Goal: Information Seeking & Learning: Learn about a topic

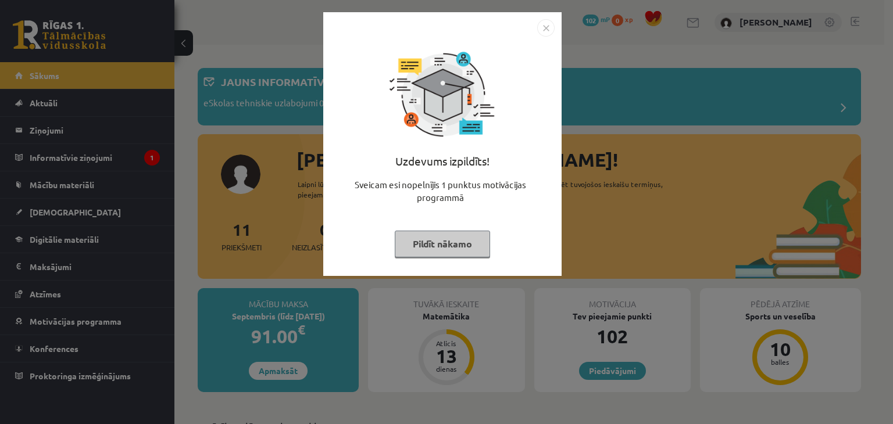
click at [546, 33] on img "Close" at bounding box center [545, 27] width 17 height 17
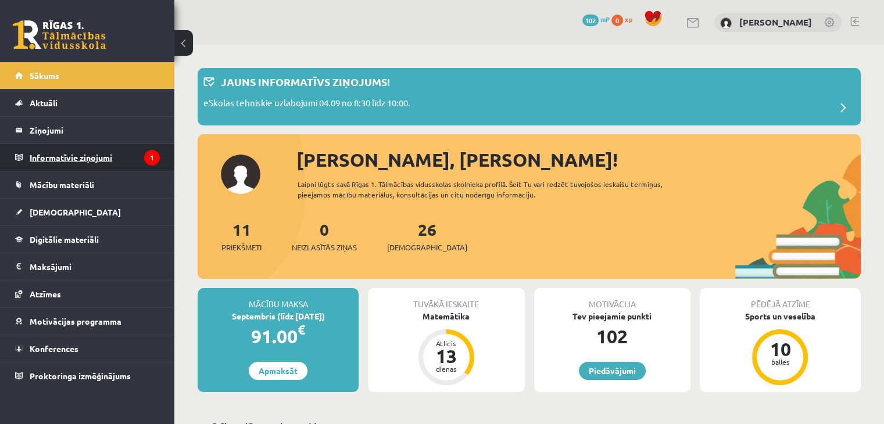
click at [133, 155] on legend "Informatīvie ziņojumi 1" at bounding box center [95, 157] width 130 height 27
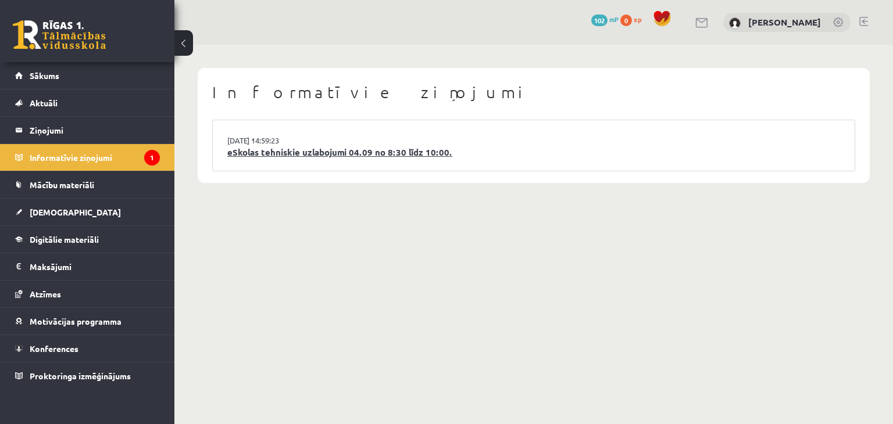
click at [260, 153] on link "eSkolas tehniskie uzlabojumi 04.09 no 8:30 līdz 10:00." at bounding box center [533, 152] width 613 height 13
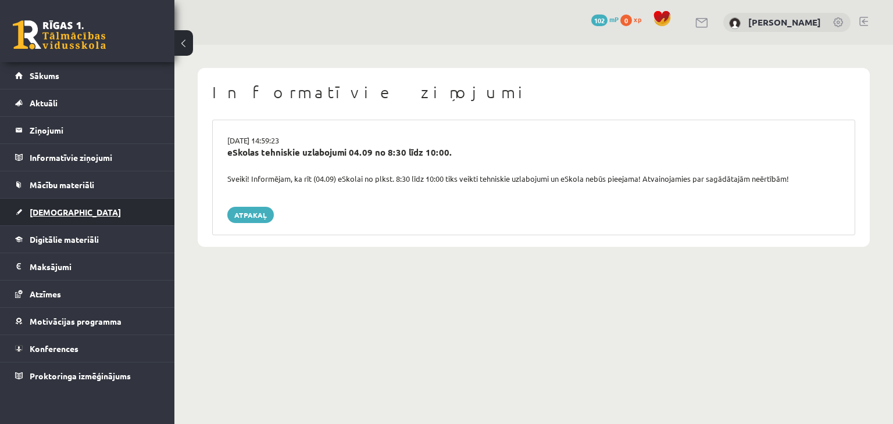
click at [44, 213] on span "[DEMOGRAPHIC_DATA]" at bounding box center [75, 212] width 91 height 10
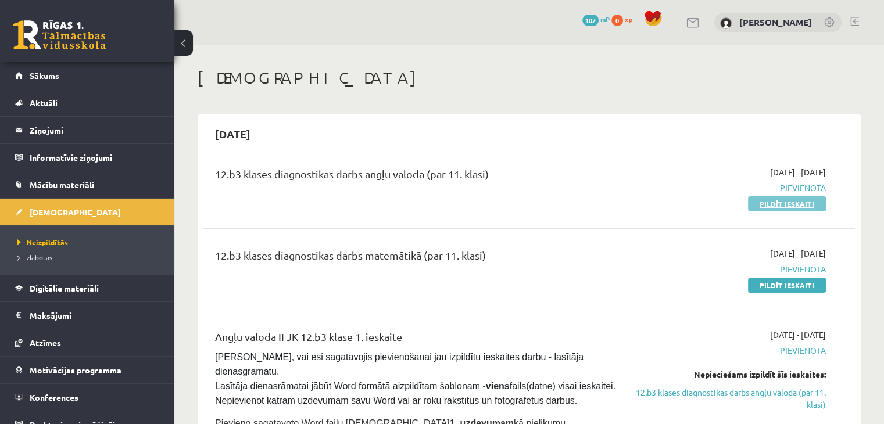
click at [795, 205] on link "Pildīt ieskaiti" at bounding box center [787, 203] width 78 height 15
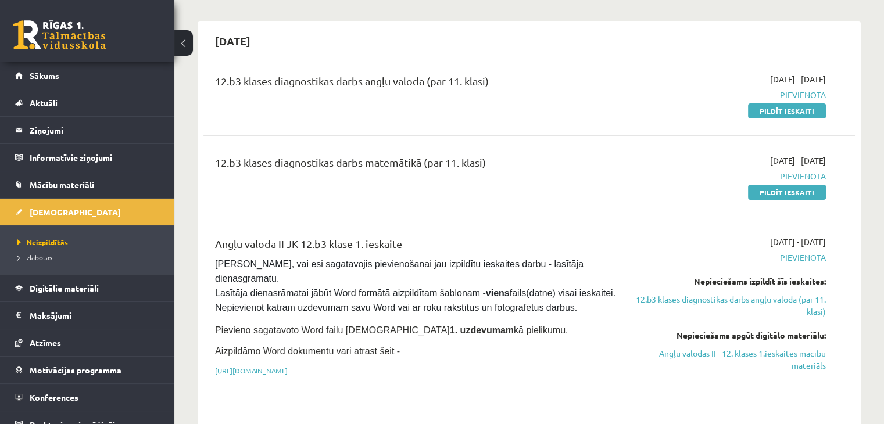
scroll to position [116, 0]
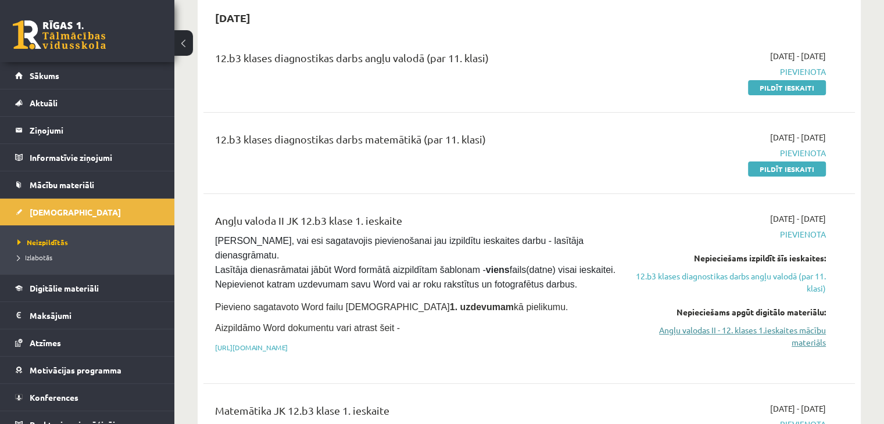
click at [797, 337] on link "Angļu valodas II - 12. klases 1.ieskaites mācību materiāls" at bounding box center [730, 336] width 192 height 24
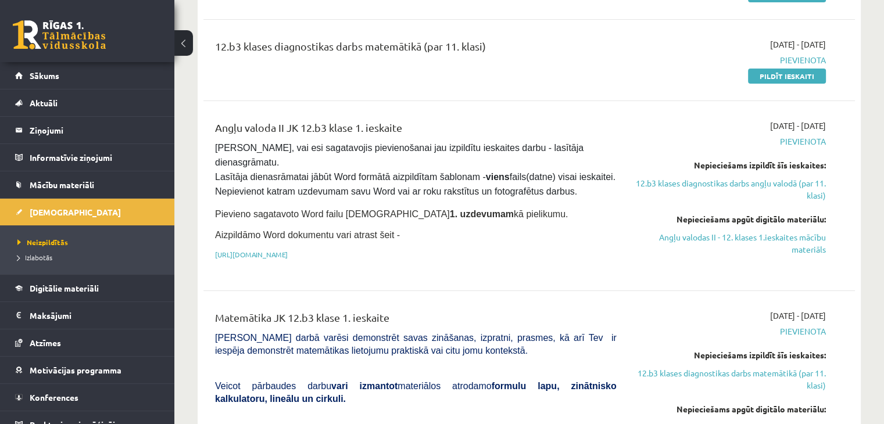
scroll to position [186, 0]
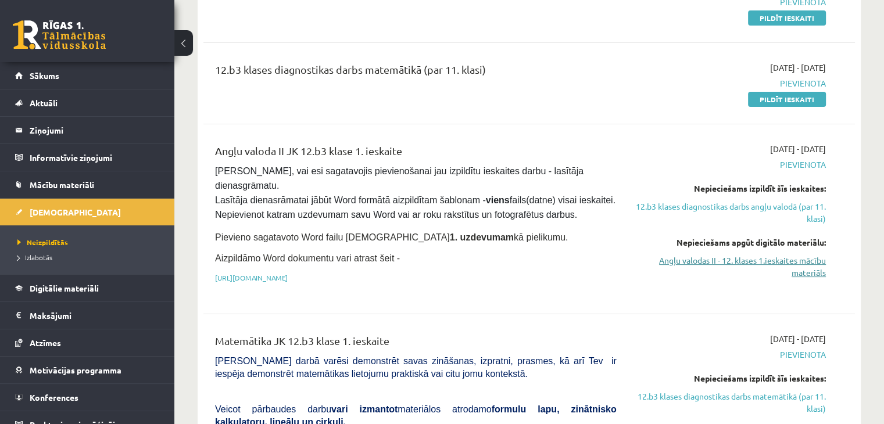
click at [805, 262] on link "Angļu valodas II - 12. klases 1.ieskaites mācību materiāls" at bounding box center [730, 267] width 192 height 24
click at [70, 184] on span "Mācību materiāli" at bounding box center [62, 185] width 65 height 10
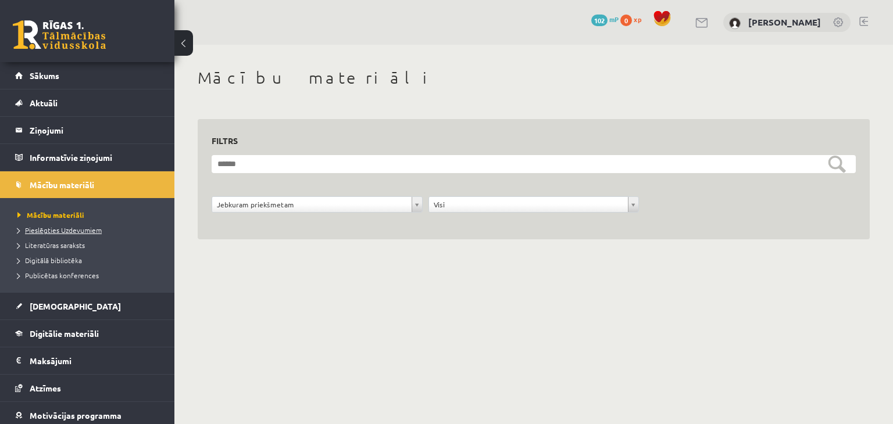
click at [91, 231] on span "Pieslēgties Uzdevumiem" at bounding box center [59, 230] width 84 height 9
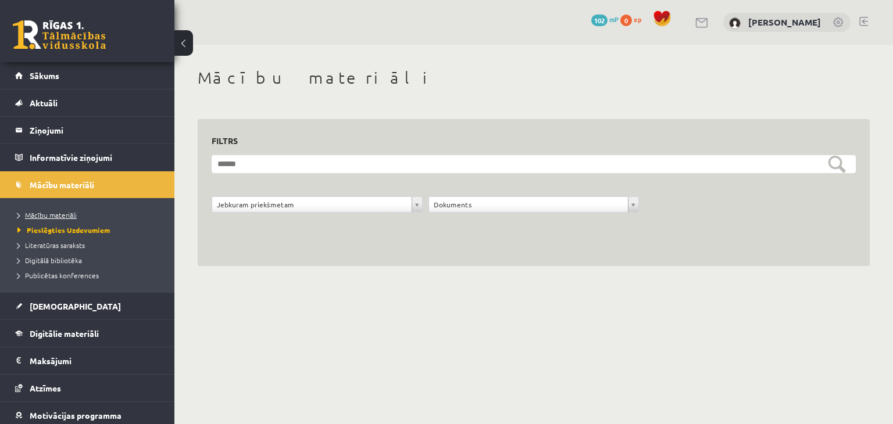
click at [45, 214] on span "Mācību materiāli" at bounding box center [46, 214] width 59 height 9
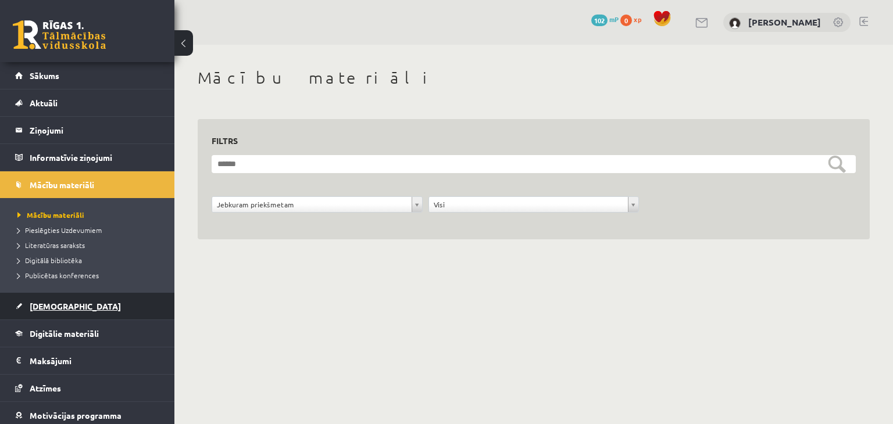
click at [50, 300] on link "[DEMOGRAPHIC_DATA]" at bounding box center [87, 306] width 145 height 27
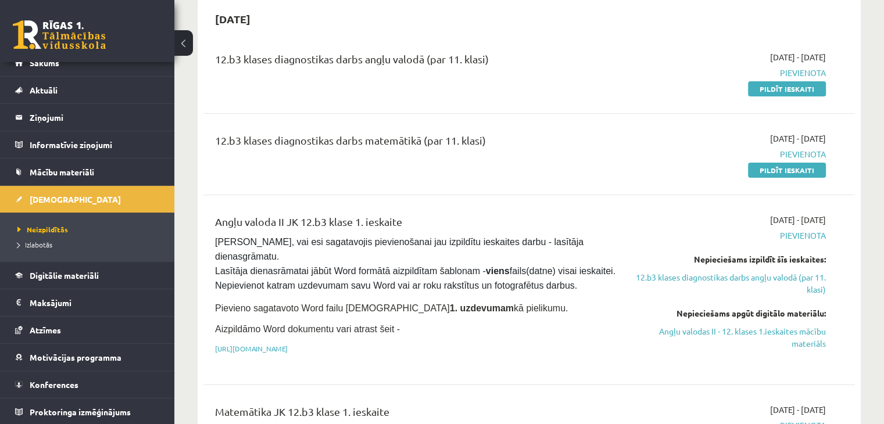
scroll to position [116, 0]
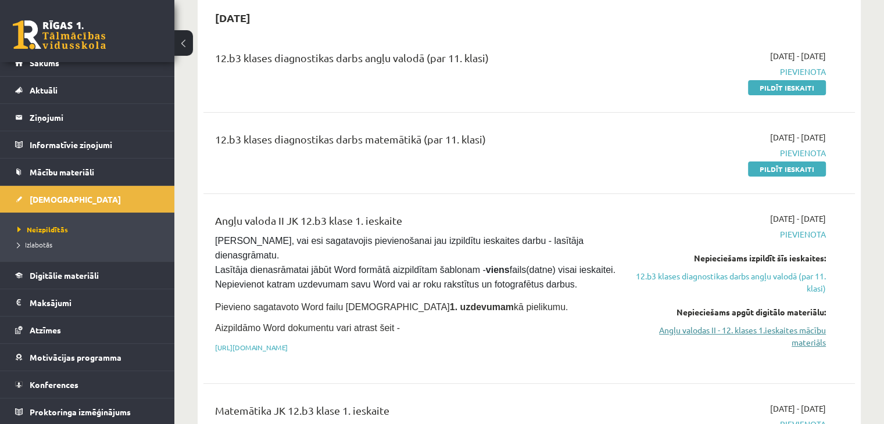
click at [746, 329] on link "Angļu valodas II - 12. klases 1.ieskaites mācību materiāls" at bounding box center [730, 336] width 192 height 24
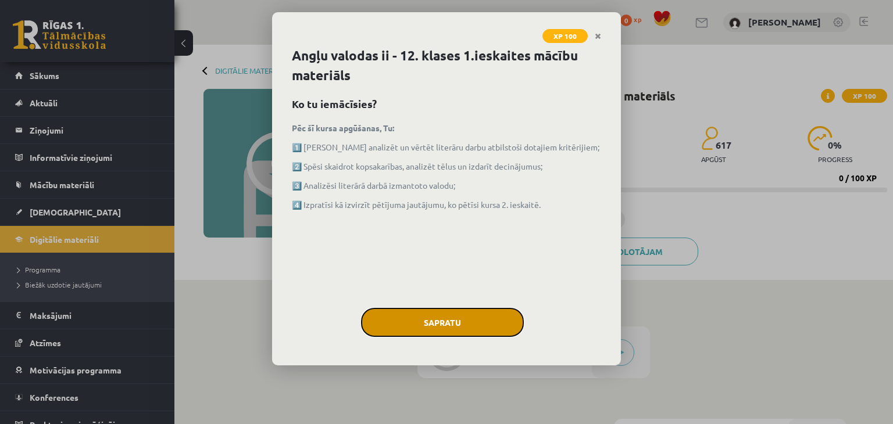
click at [493, 321] on button "Sapratu" at bounding box center [442, 322] width 163 height 29
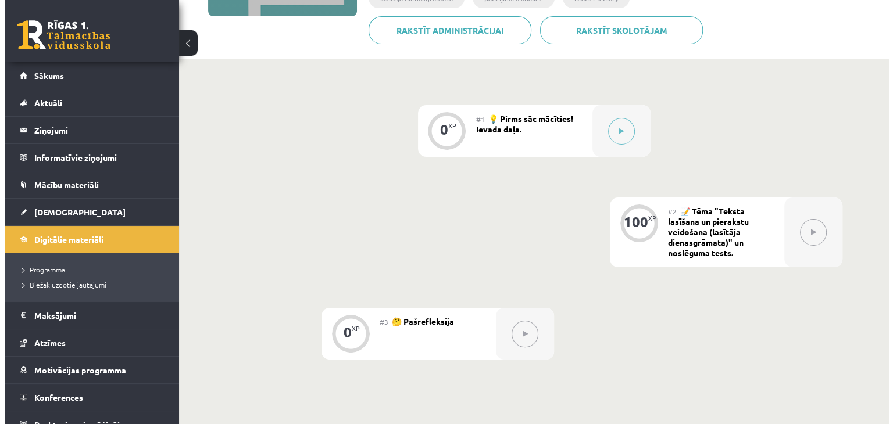
scroll to position [221, 0]
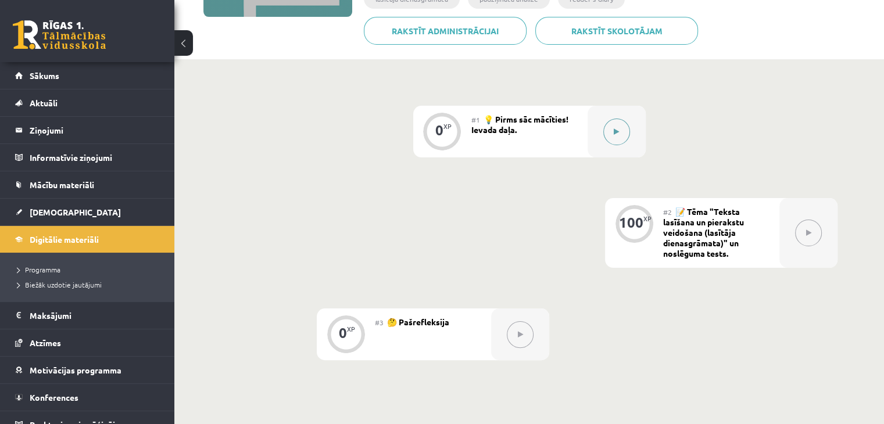
click at [620, 128] on button at bounding box center [616, 132] width 27 height 27
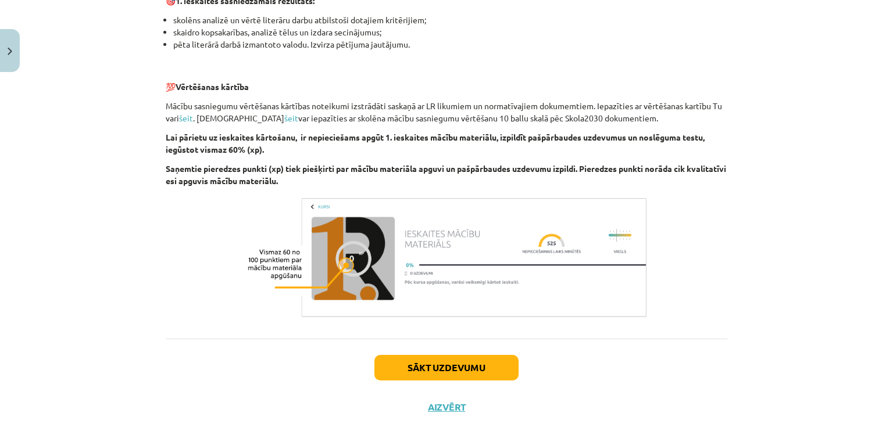
scroll to position [800, 0]
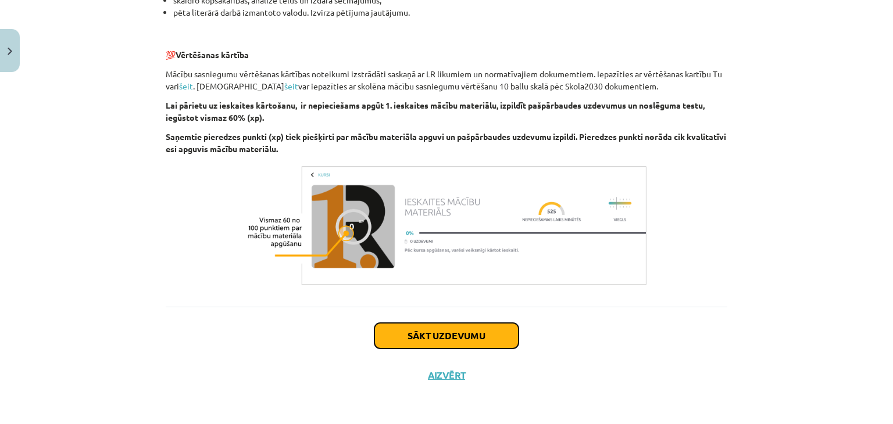
click at [404, 339] on button "Sākt uzdevumu" at bounding box center [446, 336] width 144 height 26
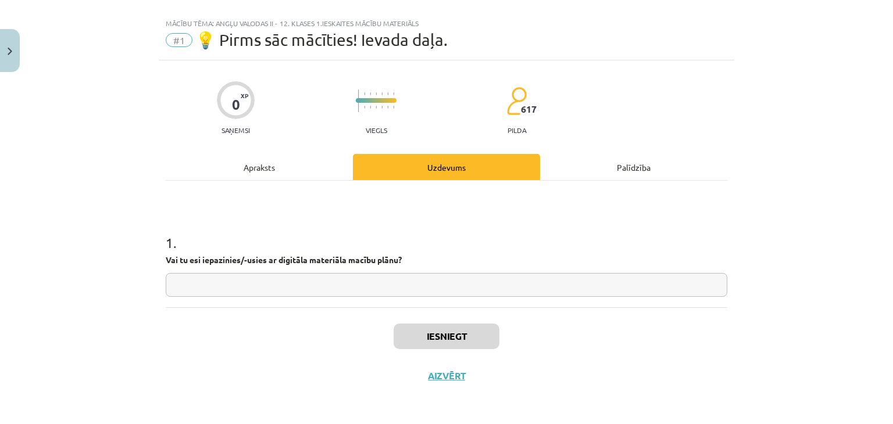
click at [324, 177] on div "Apraksts" at bounding box center [259, 167] width 187 height 26
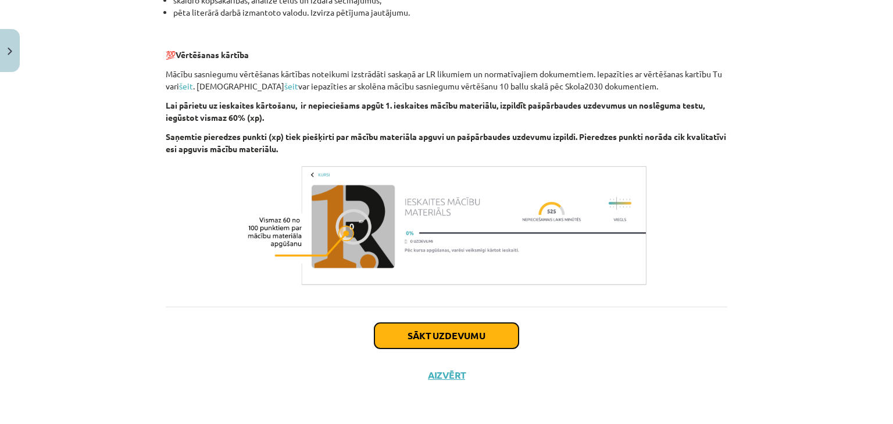
click at [396, 340] on button "Sākt uzdevumu" at bounding box center [446, 336] width 144 height 26
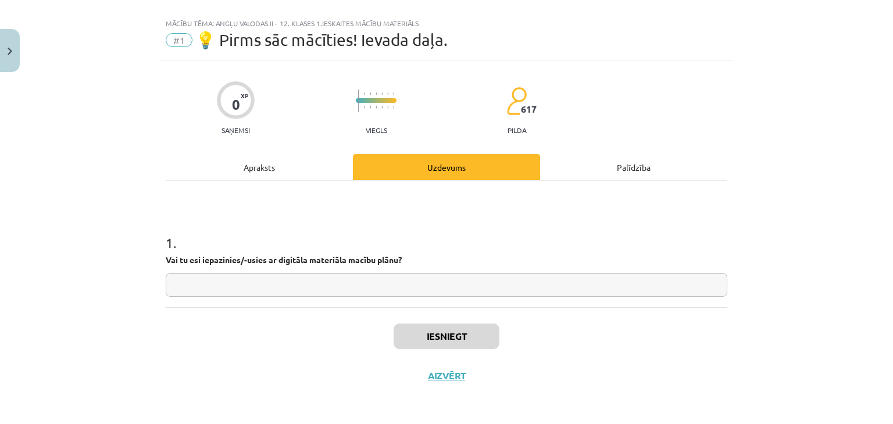
click at [597, 174] on div "Palīdzība" at bounding box center [633, 167] width 187 height 26
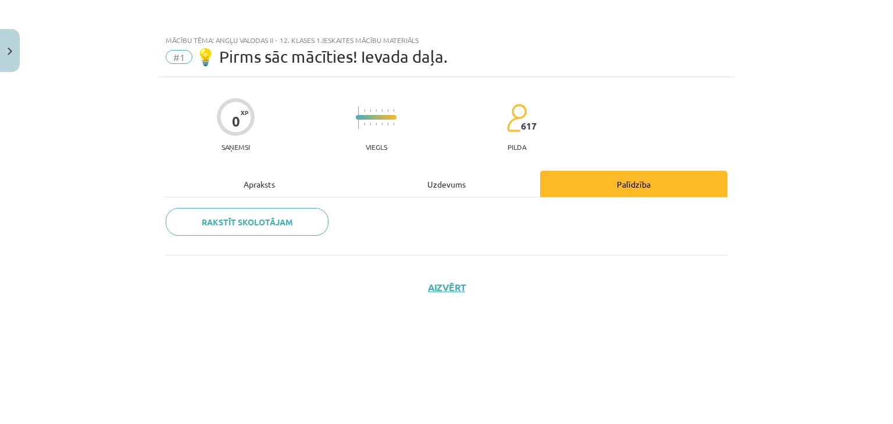
click at [472, 194] on div "Uzdevums" at bounding box center [446, 184] width 187 height 26
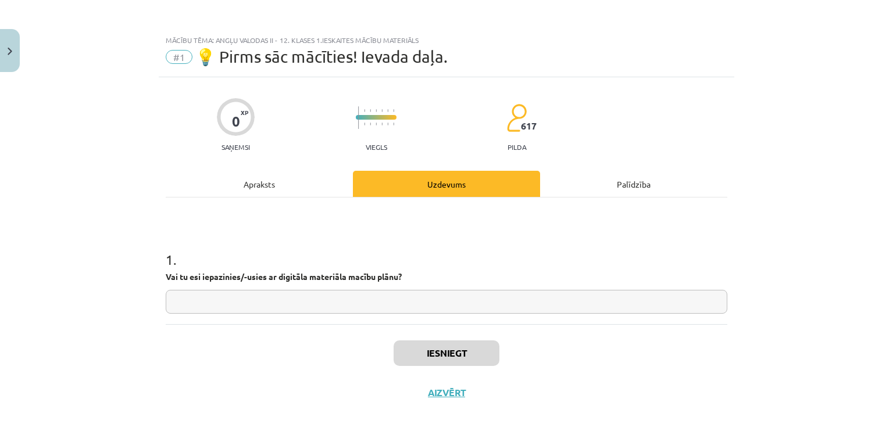
click at [402, 304] on input "text" at bounding box center [446, 302] width 561 height 24
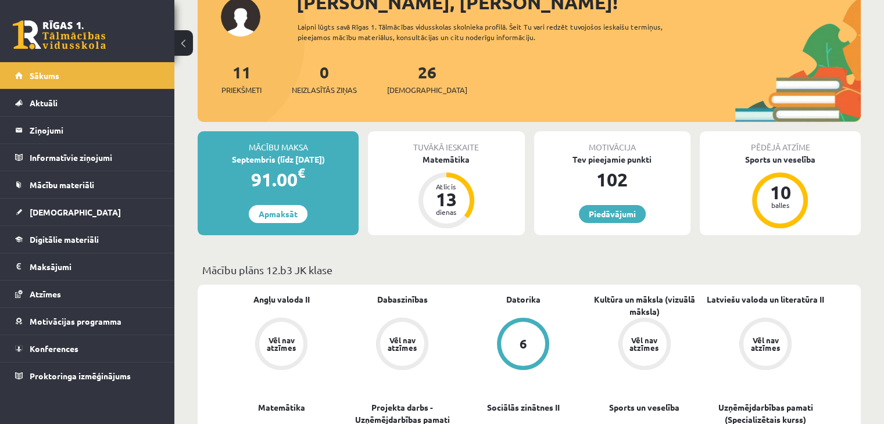
scroll to position [50, 0]
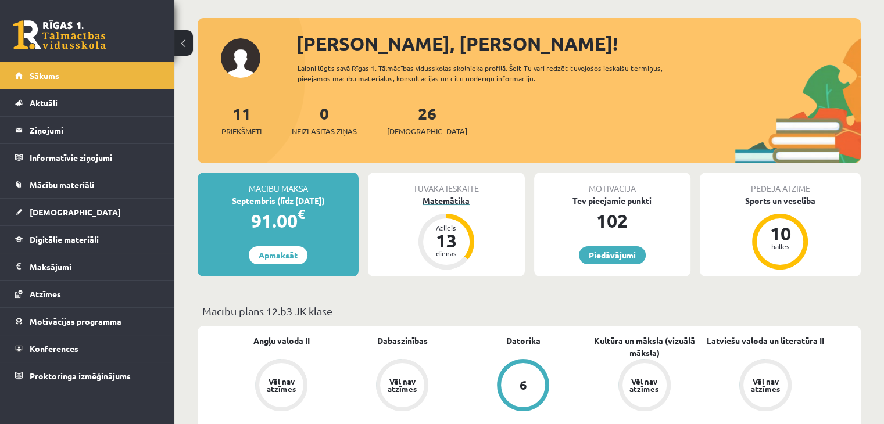
click at [441, 204] on div "Matemātika" at bounding box center [446, 201] width 156 height 12
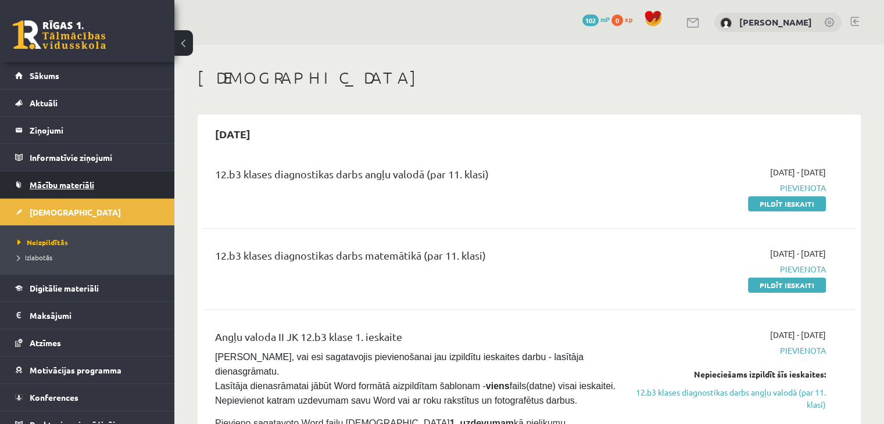
click at [112, 182] on link "Mācību materiāli" at bounding box center [87, 184] width 145 height 27
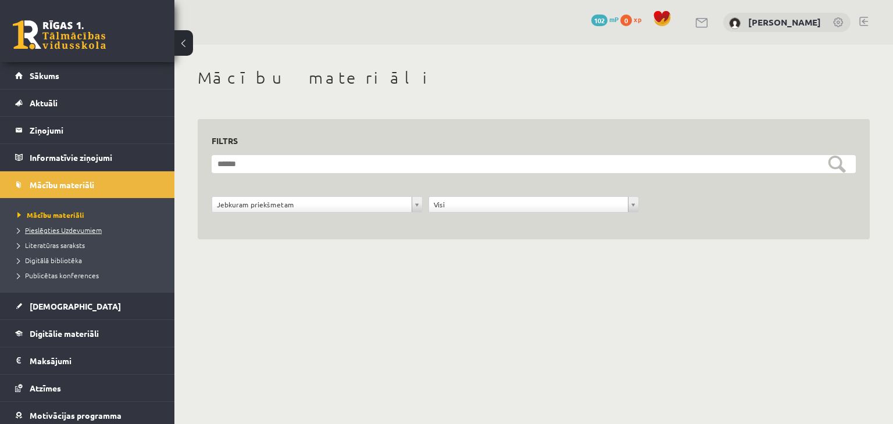
click at [91, 231] on span "Pieslēgties Uzdevumiem" at bounding box center [59, 230] width 84 height 9
click at [52, 310] on span "[DEMOGRAPHIC_DATA]" at bounding box center [75, 306] width 91 height 10
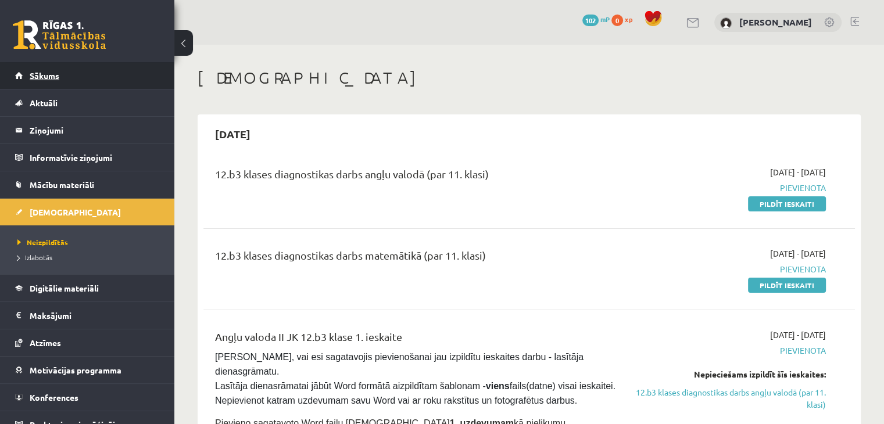
click at [51, 80] on link "Sākums" at bounding box center [87, 75] width 145 height 27
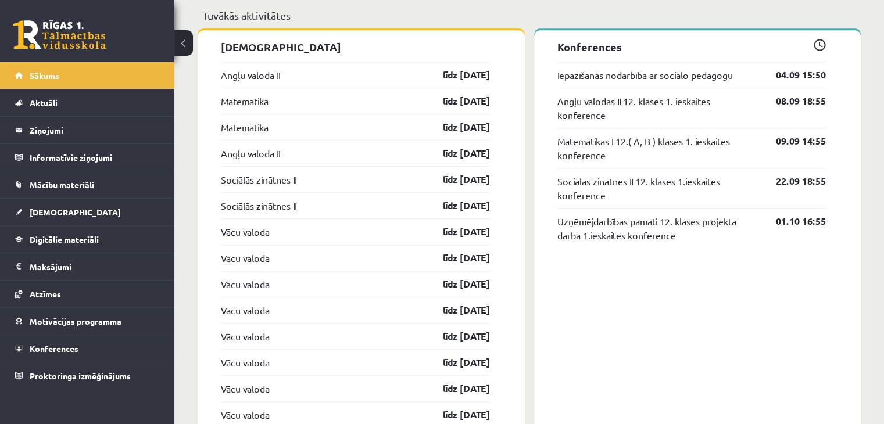
scroll to position [1022, 0]
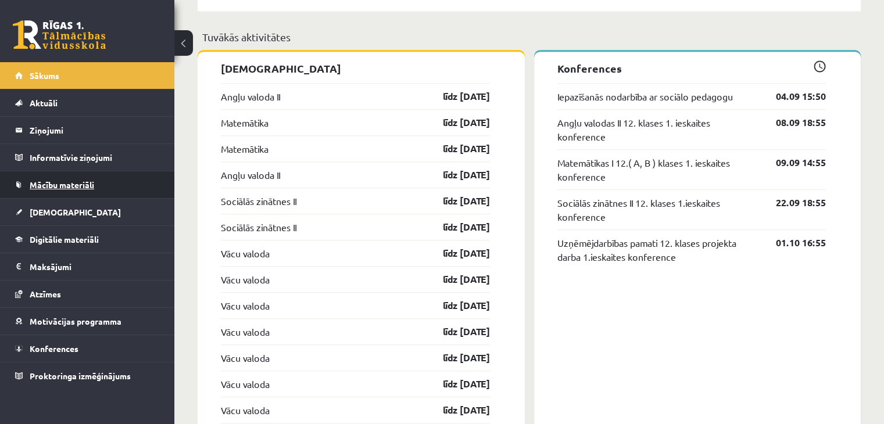
click at [56, 181] on span "Mācību materiāli" at bounding box center [62, 185] width 65 height 10
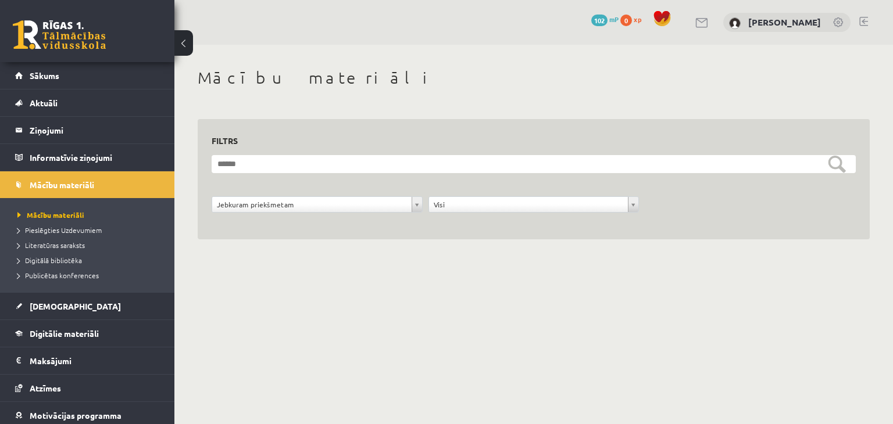
click at [703, 26] on link at bounding box center [702, 23] width 14 height 10
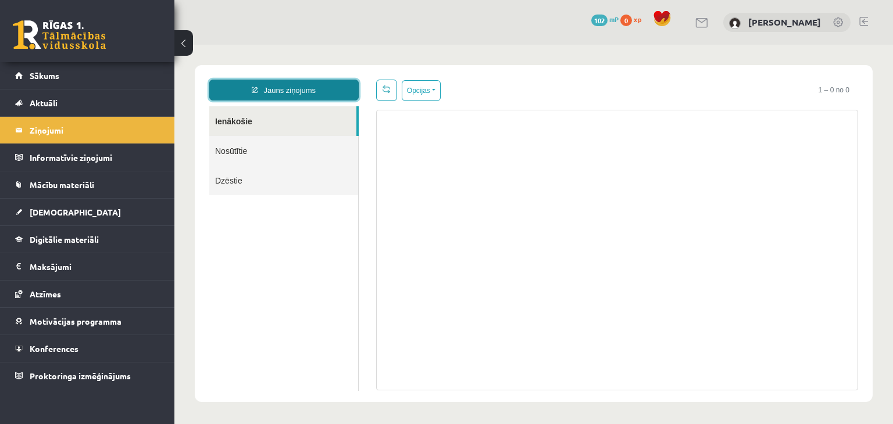
click at [317, 87] on link "Jauns ziņojums" at bounding box center [283, 90] width 149 height 21
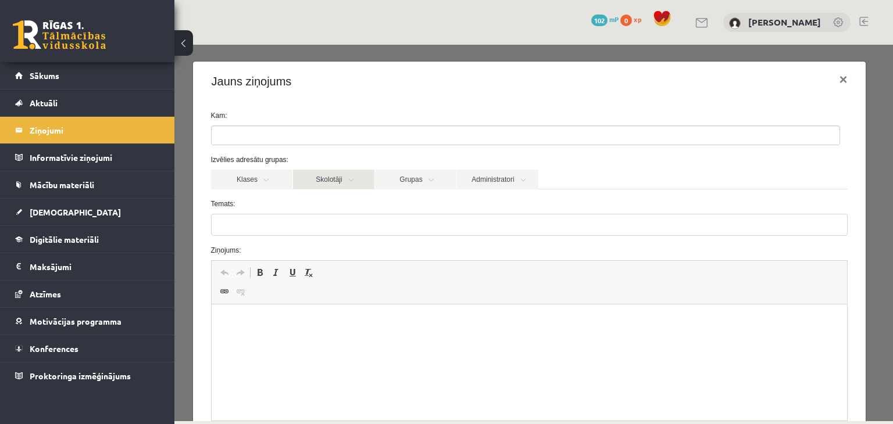
click at [352, 181] on link "Skolotāji" at bounding box center [333, 180] width 81 height 20
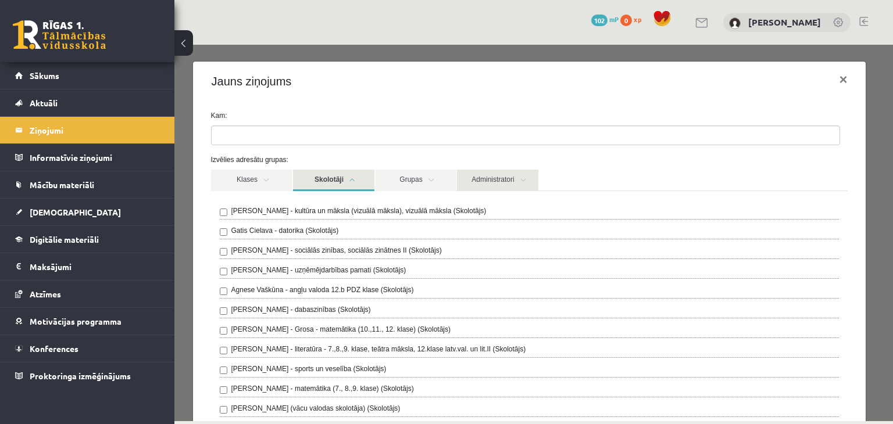
click at [504, 171] on link "Administratori" at bounding box center [497, 181] width 81 height 22
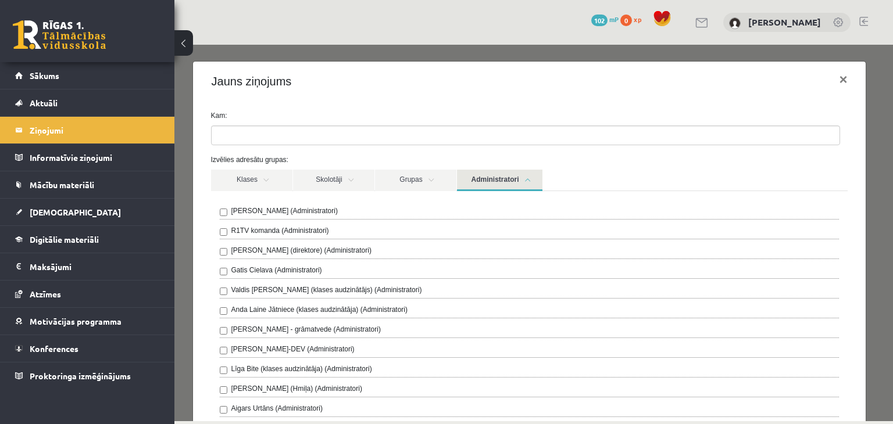
click at [184, 49] on button at bounding box center [183, 43] width 19 height 26
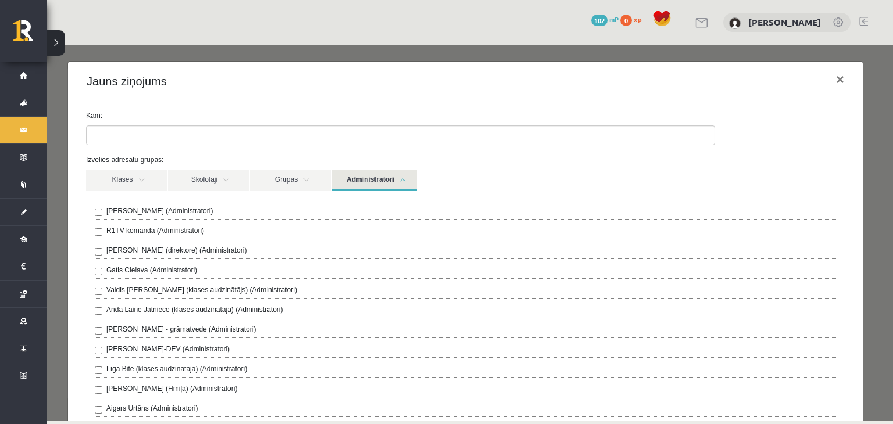
click at [60, 40] on button at bounding box center [55, 43] width 19 height 26
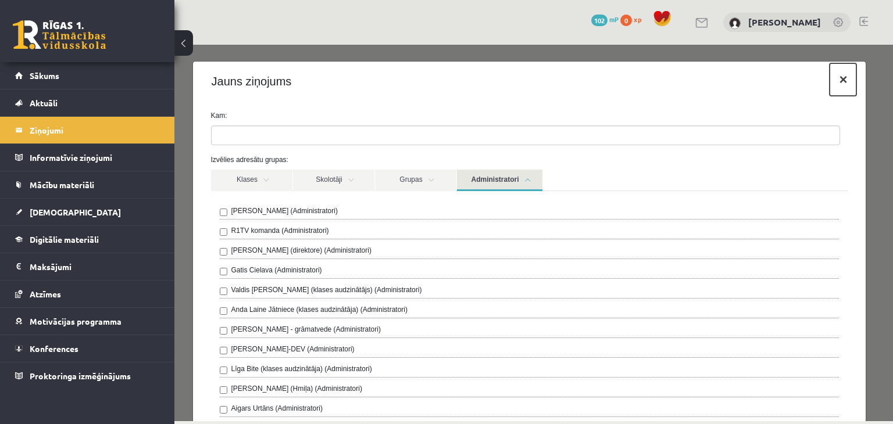
click at [832, 79] on button "×" at bounding box center [842, 79] width 27 height 33
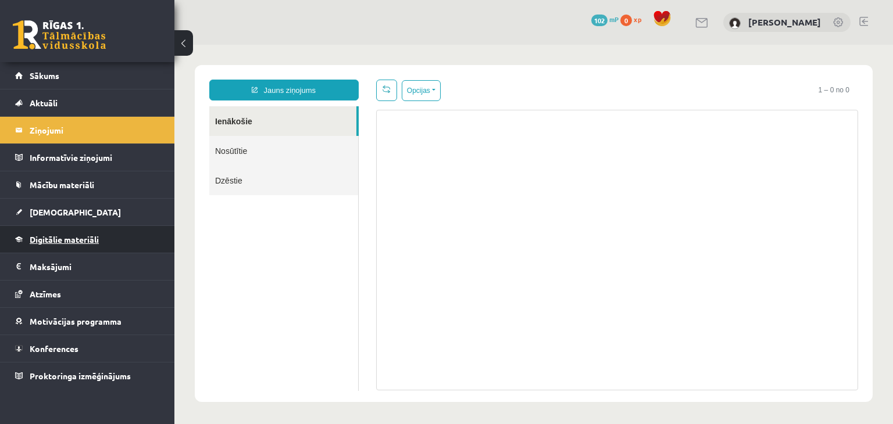
click at [81, 238] on span "Digitālie materiāli" at bounding box center [64, 239] width 69 height 10
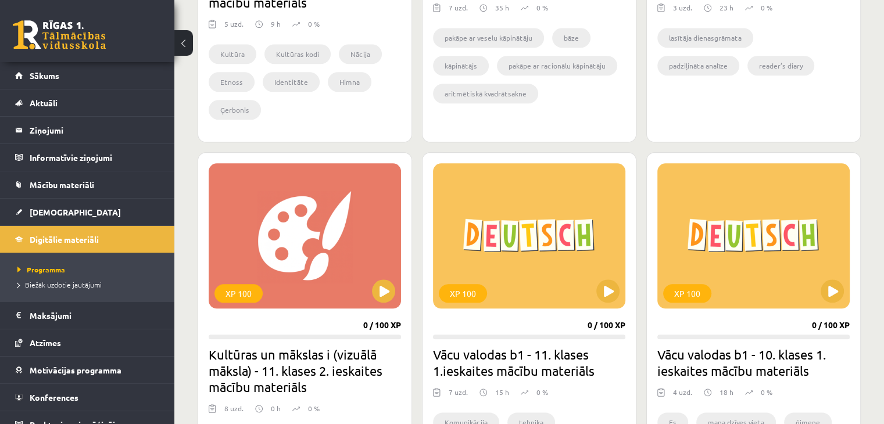
scroll to position [1260, 0]
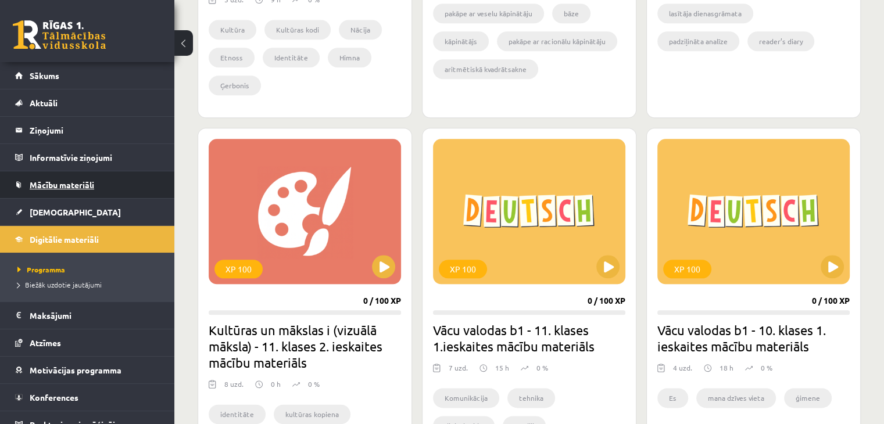
click at [37, 182] on span "Mācību materiāli" at bounding box center [62, 185] width 65 height 10
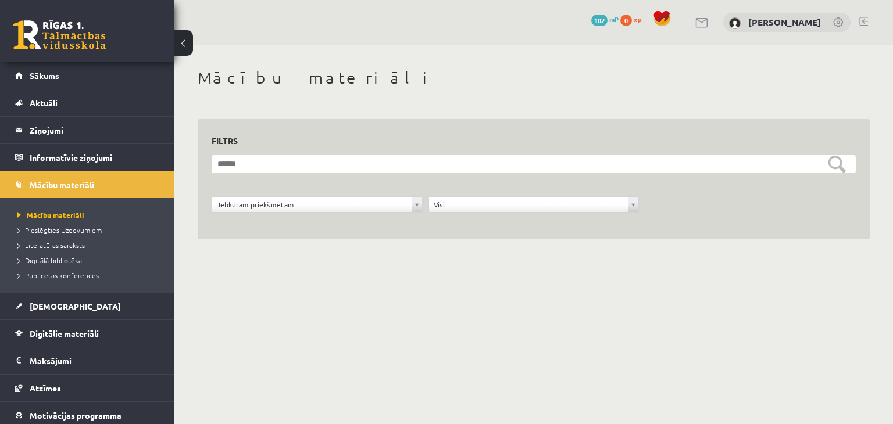
drag, startPoint x: 542, startPoint y: 119, endPoint x: 542, endPoint y: 99, distance: 20.3
click at [542, 99] on div "**********" at bounding box center [533, 167] width 718 height 245
